Goal: Information Seeking & Learning: Learn about a topic

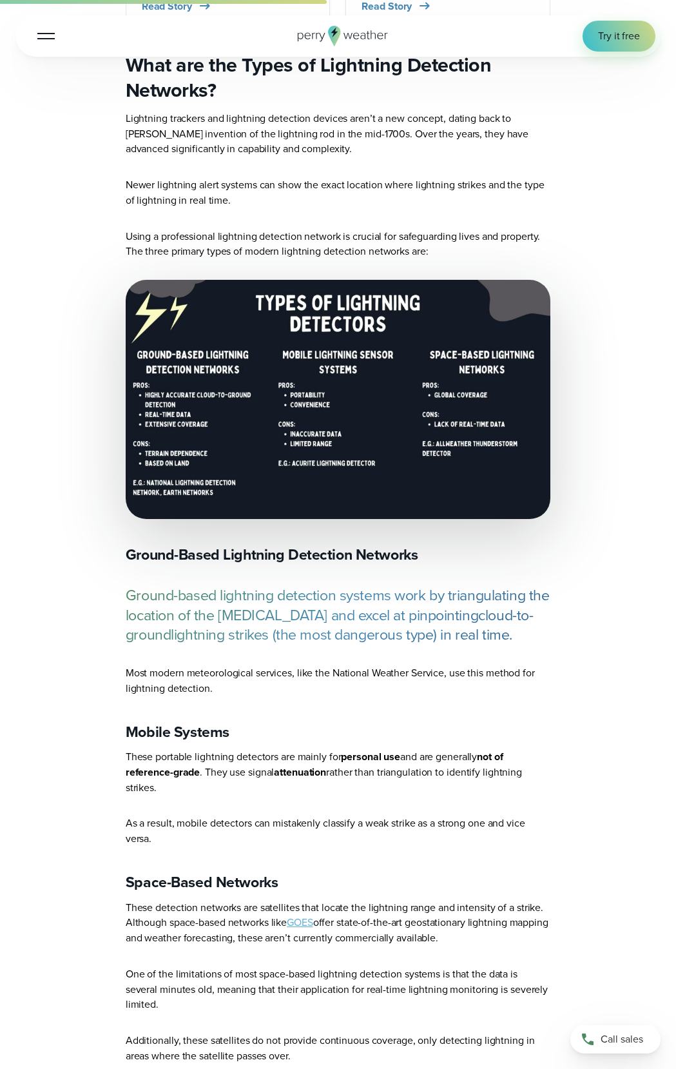
scroll to position [2320, 0]
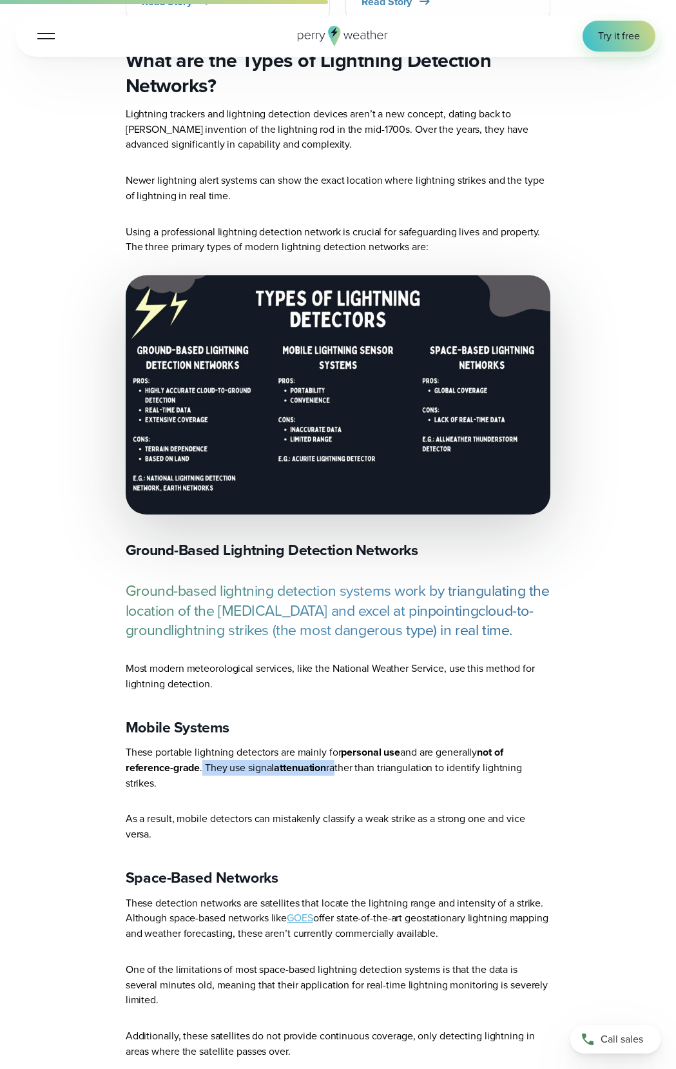
drag, startPoint x: 202, startPoint y: 773, endPoint x: 338, endPoint y: 774, distance: 135.4
click at [338, 774] on p "These portable lightning detectors are mainly for personal use and are generall…" at bounding box center [338, 767] width 425 height 46
drag, startPoint x: 173, startPoint y: 822, endPoint x: 302, endPoint y: 837, distance: 129.7
click at [302, 837] on p "As a result, mobile detectors can mistakenly classify a weak strike as a strong…" at bounding box center [338, 826] width 425 height 30
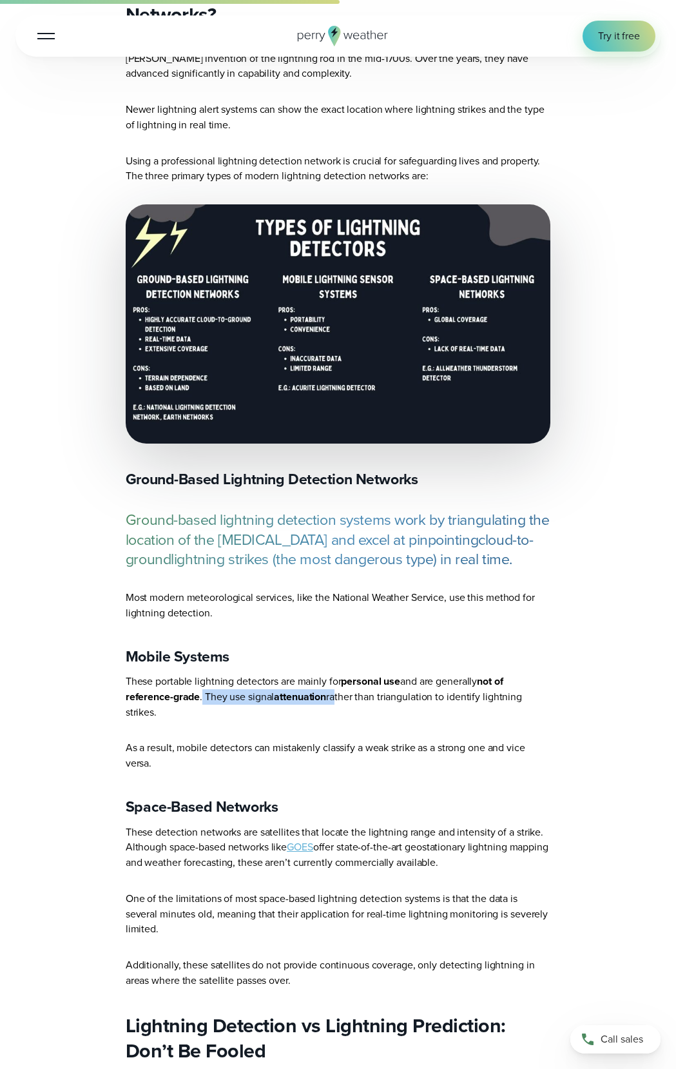
scroll to position [2449, 0]
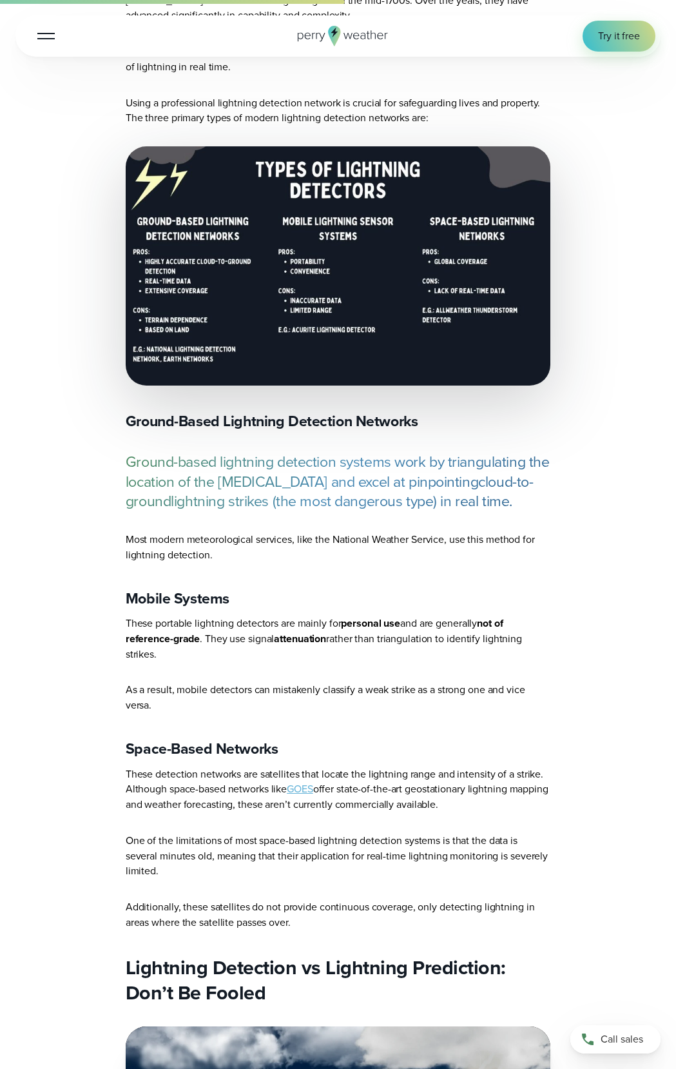
click at [311, 646] on strong "attenuation" at bounding box center [300, 638] width 52 height 15
copy p "attenuation"
